Goal: Transaction & Acquisition: Book appointment/travel/reservation

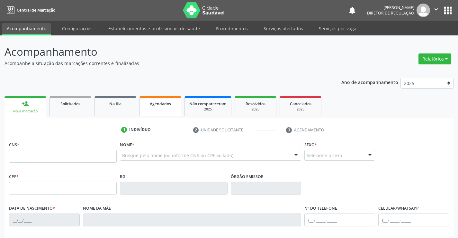
scroll to position [64, 0]
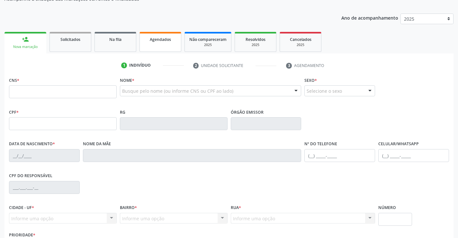
click at [164, 44] on link "Agendados" at bounding box center [160, 42] width 42 height 20
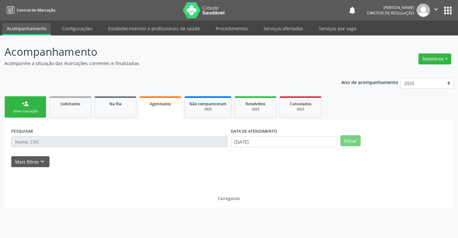
scroll to position [0, 0]
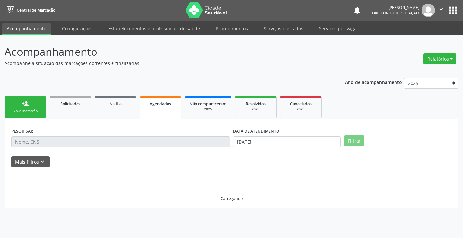
click at [110, 144] on input "text" at bounding box center [120, 141] width 219 height 11
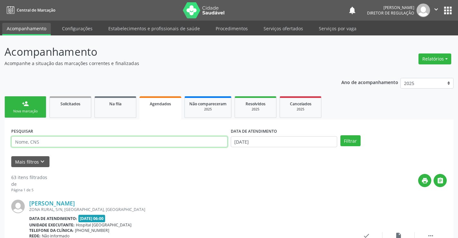
click at [110, 144] on input "text" at bounding box center [119, 141] width 216 height 11
type input "JUCICLEIDE"
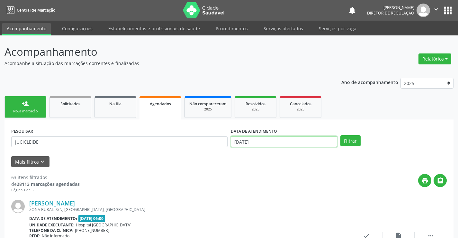
click at [294, 139] on input "20/08/2025" at bounding box center [284, 141] width 106 height 11
click at [357, 140] on button "Filtrar" at bounding box center [350, 140] width 20 height 11
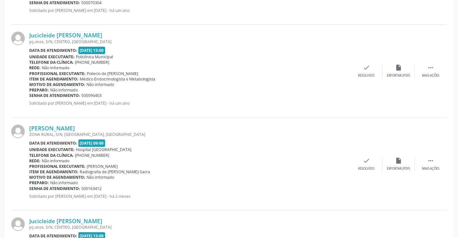
scroll to position [1078, 0]
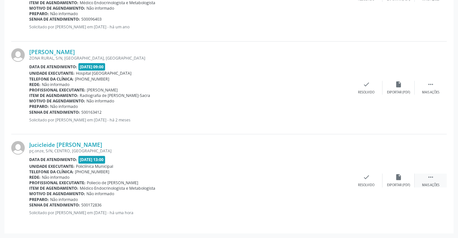
click at [433, 181] on div " Mais ações" at bounding box center [431, 180] width 32 height 14
click at [306, 181] on div "print Imprimir" at bounding box center [302, 180] width 32 height 14
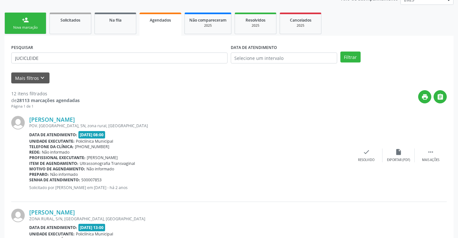
scroll to position [81, 0]
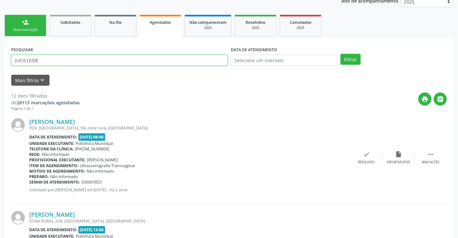
click at [94, 60] on input "JUCICLEIDE" at bounding box center [119, 60] width 216 height 11
type input "J"
click at [340, 54] on button "Filtrar" at bounding box center [350, 59] width 20 height 11
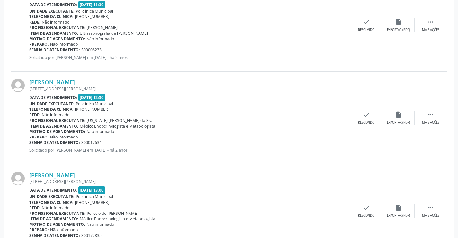
scroll to position [244, 0]
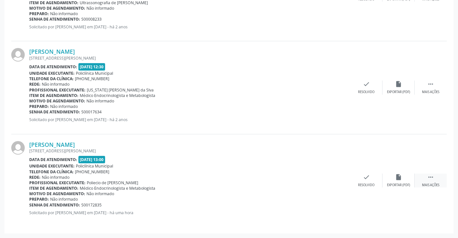
click at [427, 176] on div " Mais ações" at bounding box center [431, 180] width 32 height 14
click at [302, 179] on icon "print" at bounding box center [302, 176] width 7 height 7
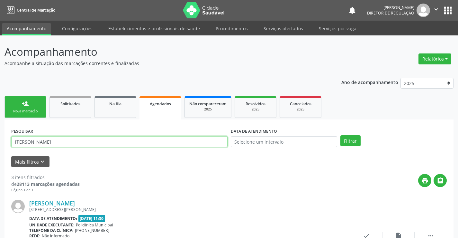
click at [63, 137] on input "RAQUEL ELO" at bounding box center [119, 141] width 216 height 11
type input "R"
click at [340, 135] on button "Filtrar" at bounding box center [350, 140] width 20 height 11
click at [124, 142] on input "MARIA JOSE" at bounding box center [119, 141] width 216 height 11
click at [340, 135] on button "Filtrar" at bounding box center [350, 140] width 20 height 11
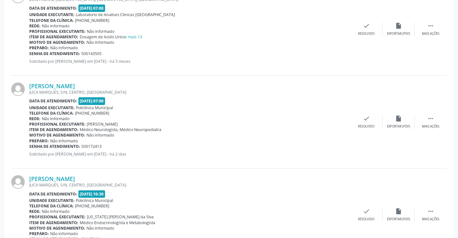
scroll to position [800, 0]
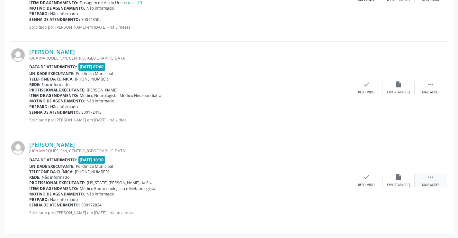
click at [431, 179] on icon "" at bounding box center [430, 176] width 7 height 7
click at [308, 180] on div "print Imprimir" at bounding box center [302, 180] width 32 height 14
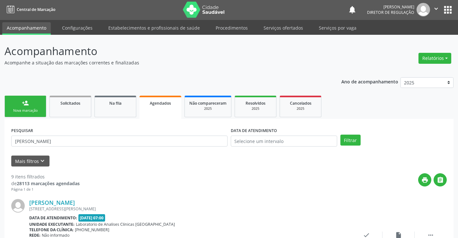
scroll to position [0, 0]
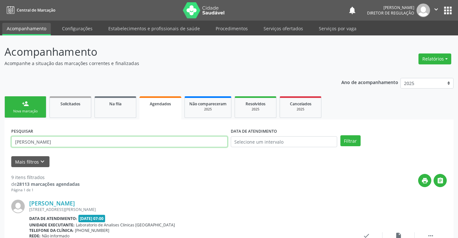
click at [61, 138] on input "MARIA JOSE AL" at bounding box center [119, 141] width 216 height 11
type input "M"
click at [340, 135] on button "Filtrar" at bounding box center [350, 140] width 20 height 11
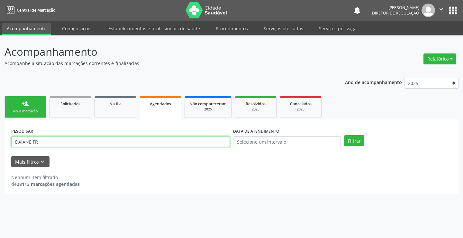
click at [51, 140] on input "DAIANE FR" at bounding box center [120, 141] width 219 height 11
type input "DAIANA"
click at [344, 135] on button "Filtrar" at bounding box center [354, 140] width 20 height 11
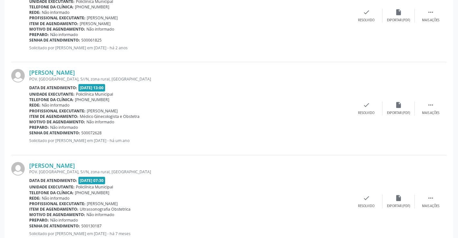
scroll to position [337, 0]
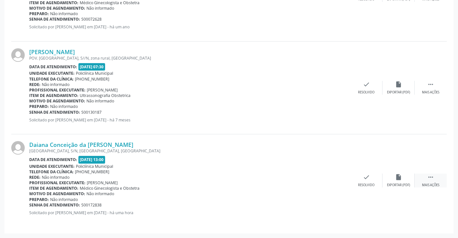
click at [433, 181] on div " Mais ações" at bounding box center [431, 180] width 32 height 14
click at [301, 179] on icon "print" at bounding box center [302, 176] width 7 height 7
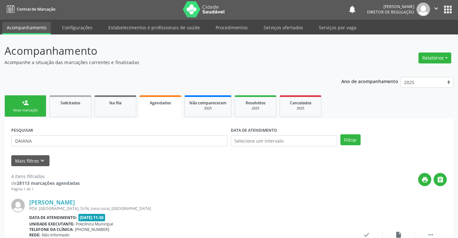
scroll to position [0, 0]
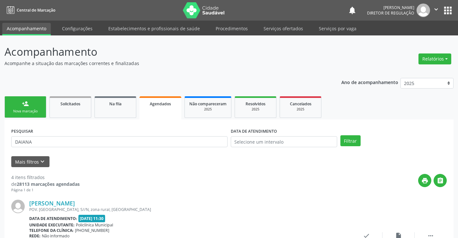
click at [23, 109] on div "Nova marcação" at bounding box center [25, 111] width 32 height 5
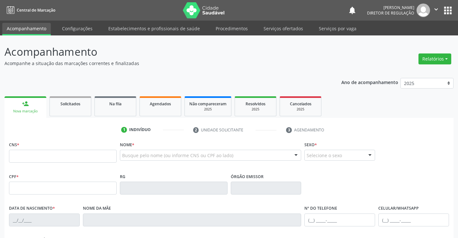
click at [58, 163] on fieldset "CNS *" at bounding box center [63, 152] width 108 height 27
click at [56, 158] on input "text" at bounding box center [63, 155] width 108 height 13
type input "707 0068 4287 0234"
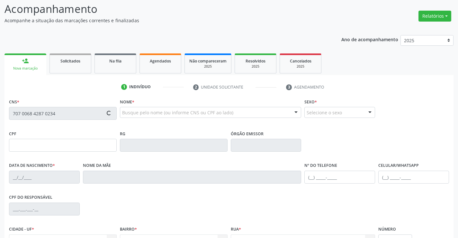
type input "31/01/2012"
type input "(74) 09814-1501"
type input "102.431.185-62"
type input "16"
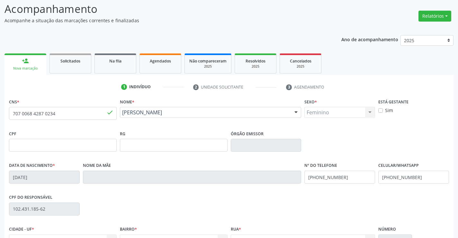
scroll to position [111, 0]
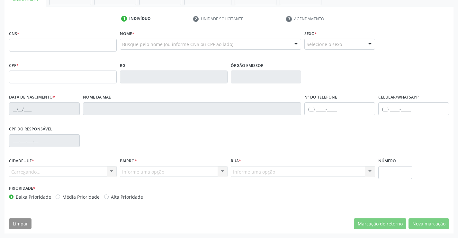
scroll to position [111, 0]
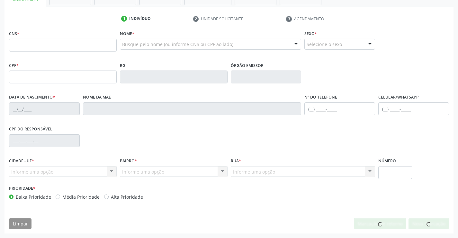
click at [31, 46] on input "text" at bounding box center [63, 45] width 108 height 13
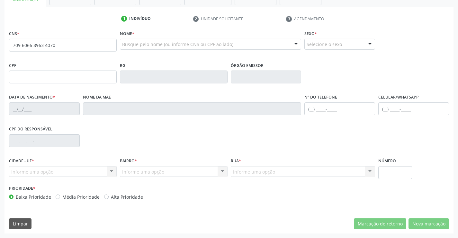
type input "709 6066 8963 4070"
type input "04/11/1967"
type input "Maronita Isabel dos Santos"
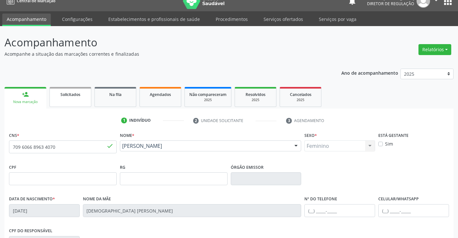
scroll to position [0, 0]
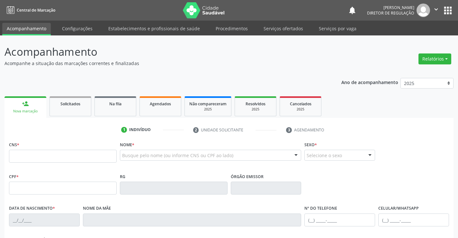
click at [71, 154] on input "text" at bounding box center [63, 155] width 108 height 13
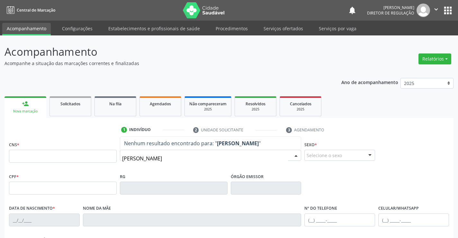
type input "[PERSON_NAME]"
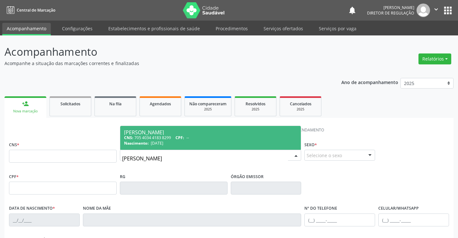
click at [181, 141] on div "Nascimento: [DATE]" at bounding box center [210, 142] width 173 height 5
type input "705 4034 4183 8299"
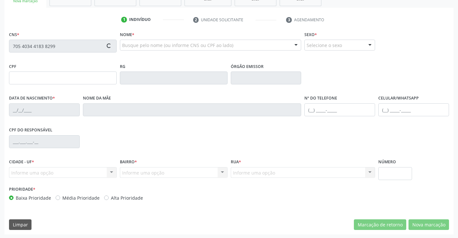
scroll to position [111, 0]
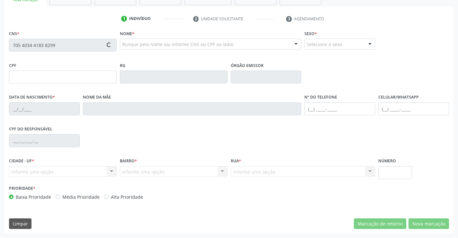
type input "[DATE]"
type input "S/N"
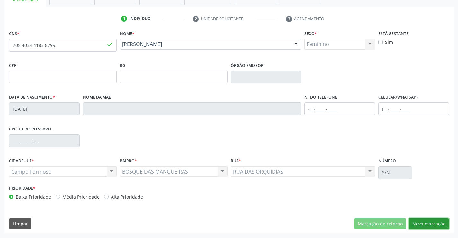
click at [422, 225] on button "Nova marcação" at bounding box center [429, 223] width 40 height 11
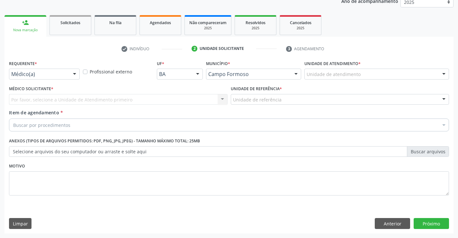
scroll to position [81, 0]
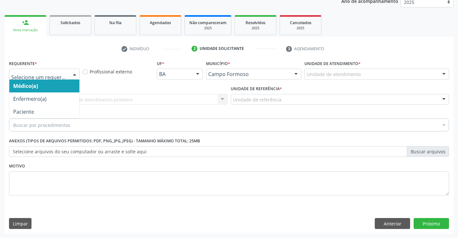
click at [48, 70] on div at bounding box center [44, 73] width 71 height 11
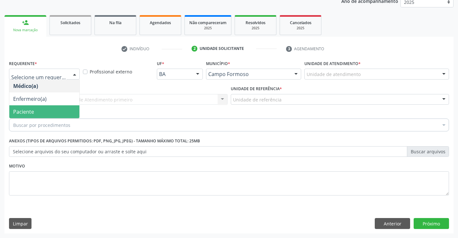
drag, startPoint x: 48, startPoint y: 101, endPoint x: 48, endPoint y: 108, distance: 7.4
click at [48, 108] on ul "Médico(a) Enfermeiro(a) Paciente Nenhum resultado encontrado para: " " Não há n…" at bounding box center [44, 98] width 70 height 39
click at [48, 108] on span "Paciente" at bounding box center [44, 111] width 70 height 13
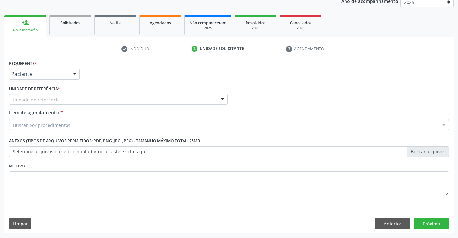
click at [109, 101] on div "Unidade de referência" at bounding box center [118, 99] width 219 height 11
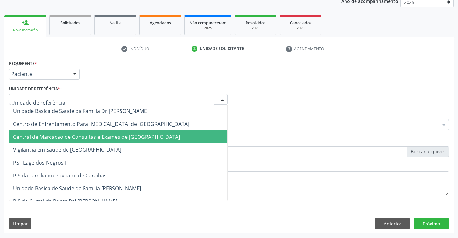
click at [111, 133] on span "Central de Marcacao de Consultas e Exames de [GEOGRAPHIC_DATA]" at bounding box center [96, 136] width 167 height 7
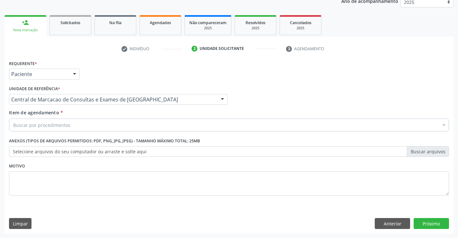
click at [125, 125] on div "Buscar por procedimentos" at bounding box center [229, 124] width 440 height 13
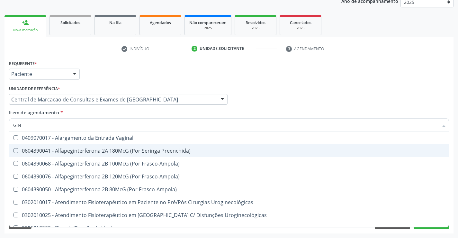
type input "GINE"
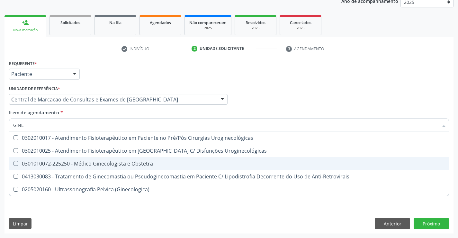
click at [125, 165] on div "0301010072-225250 - Médico Ginecologista e Obstetra" at bounding box center [229, 163] width 432 height 5
checkbox Obstetra "true"
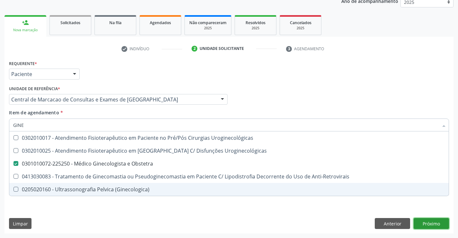
click at [439, 224] on div "Requerente * Paciente Médico(a) Enfermeiro(a) Paciente Nenhum resultado encontr…" at bounding box center [228, 145] width 449 height 175
checkbox Uroginecológicas "true"
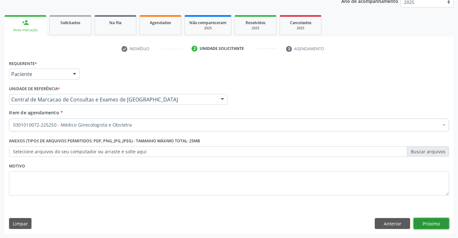
click at [426, 221] on button "Próximo" at bounding box center [431, 223] width 35 height 11
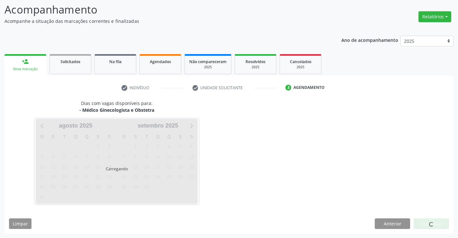
scroll to position [42, 0]
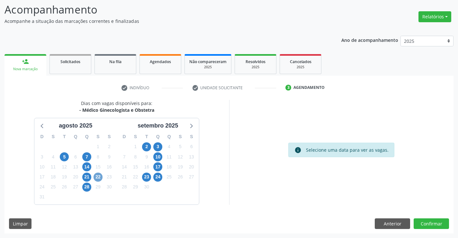
click at [99, 177] on span "22" at bounding box center [98, 176] width 9 height 9
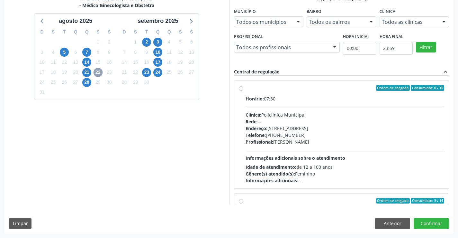
scroll to position [64, 0]
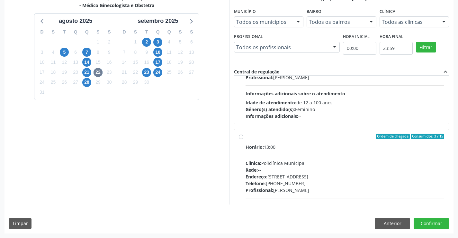
click at [309, 157] on div "Horário: 13:00 Clínica: Policlínica Municipal Rede: -- [GEOGRAPHIC_DATA]: [STRE…" at bounding box center [345, 187] width 199 height 88
click at [243, 139] on input "Ordem de chegada Consumidos: 3 / 15 Horário: 13:00 Clínica: Policlínica Municip…" at bounding box center [241, 136] width 4 height 6
radio input "true"
click at [427, 222] on button "Confirmar" at bounding box center [431, 223] width 35 height 11
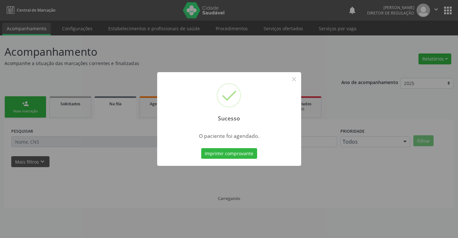
scroll to position [0, 0]
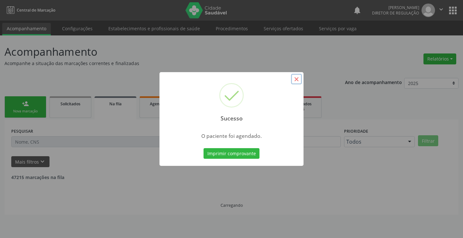
click at [295, 80] on button "×" at bounding box center [296, 79] width 11 height 11
